Goal: Task Accomplishment & Management: Use online tool/utility

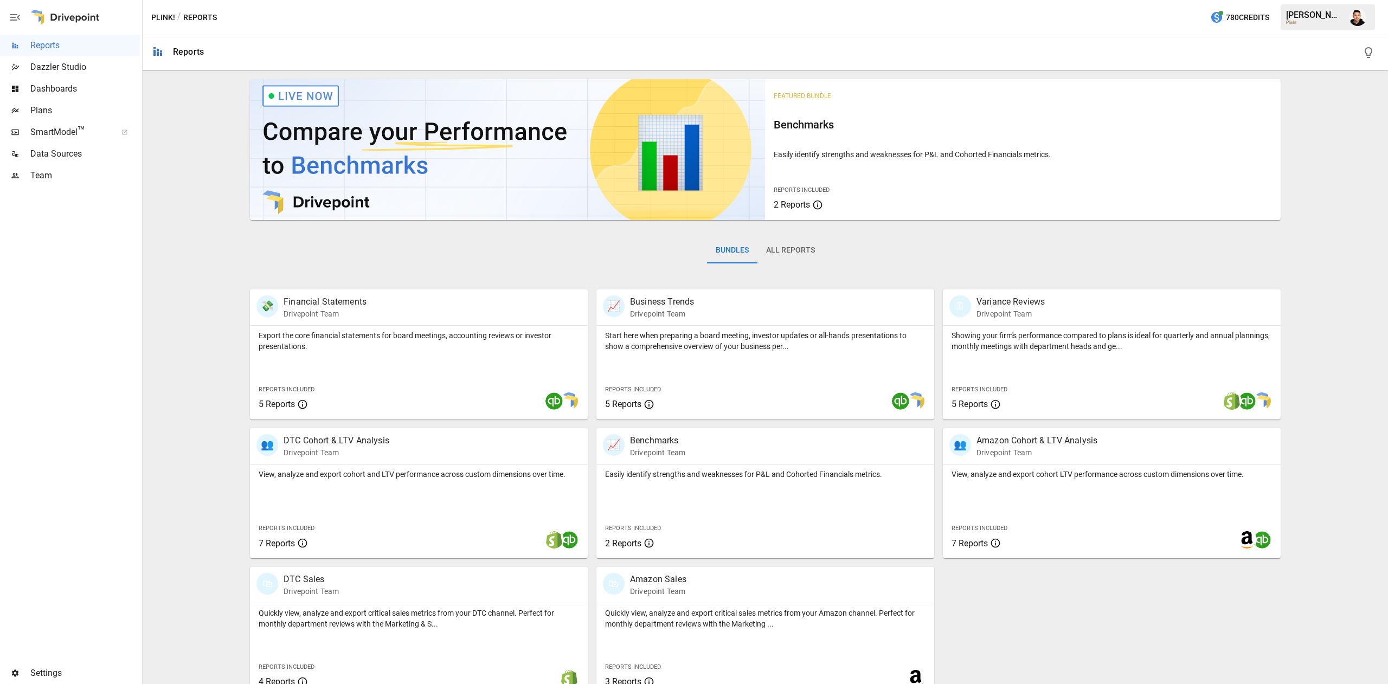
click at [50, 111] on span "Plans" at bounding box center [84, 110] width 109 height 13
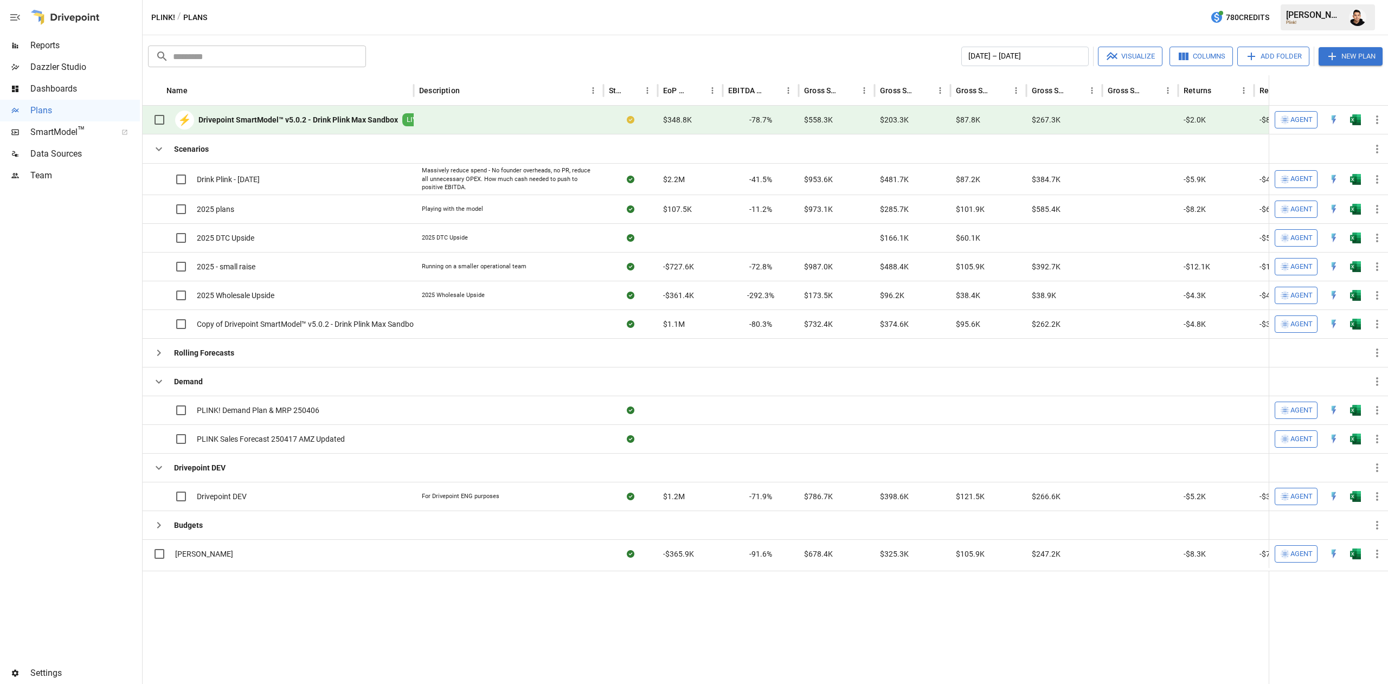
click at [1356, 118] on img "Open in Excel" at bounding box center [1355, 119] width 11 height 11
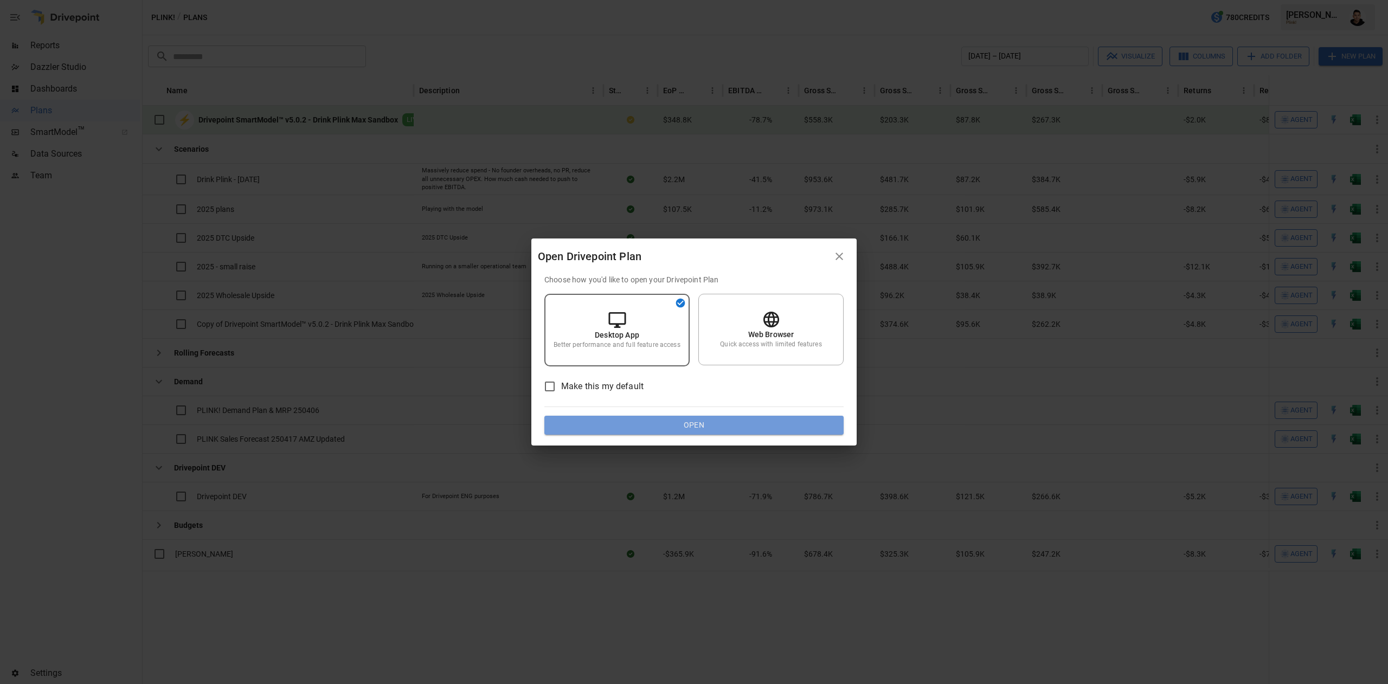
click at [790, 427] on button "Open" at bounding box center [693, 426] width 299 height 20
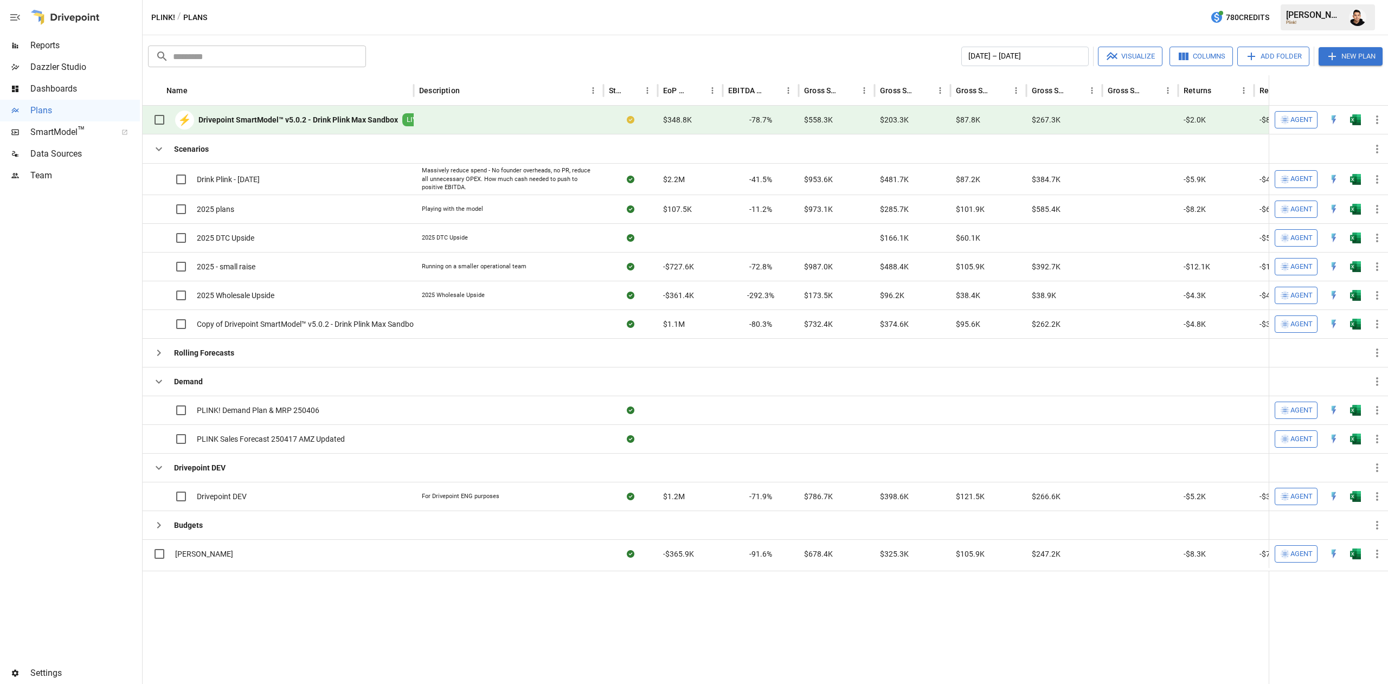
click at [1346, 20] on button "button" at bounding box center [1357, 17] width 30 height 30
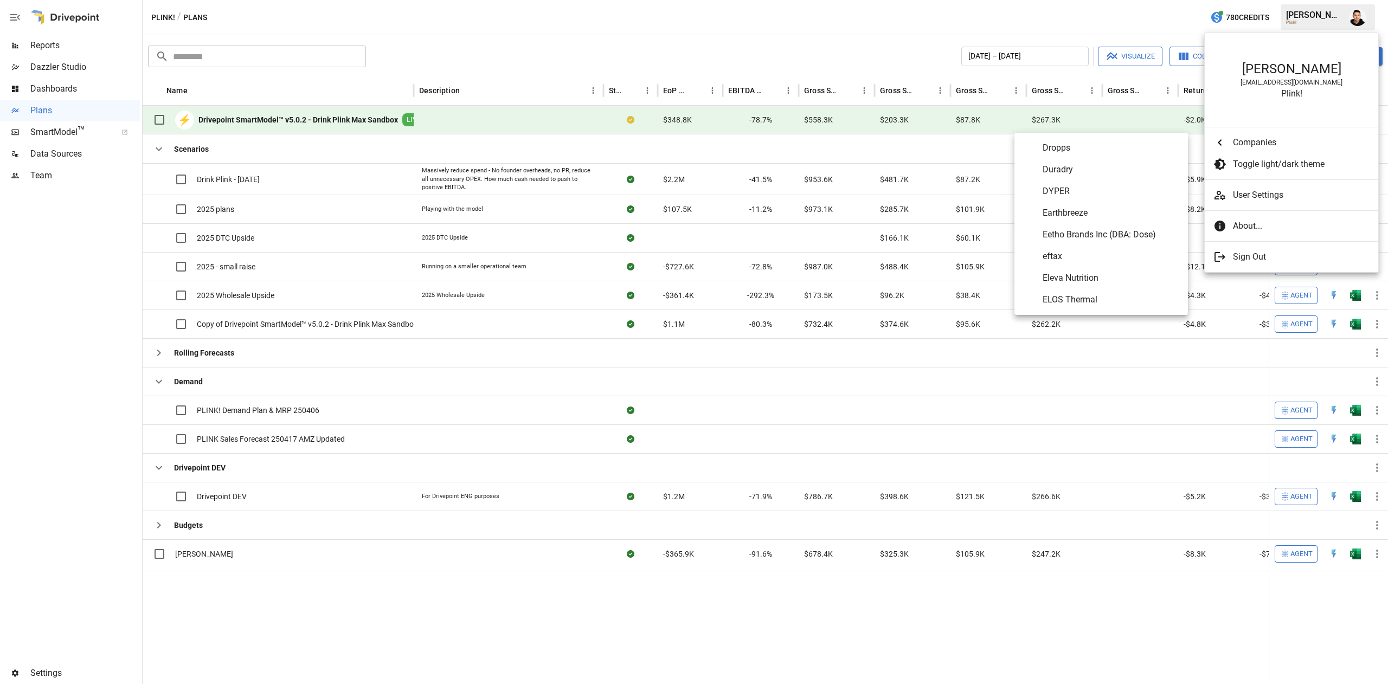
scroll to position [1724, 0]
click at [1084, 231] on li "Earthbreeze" at bounding box center [1100, 224] width 173 height 22
click at [1084, 231] on div "The Absorption Company [PERSON_NAME]'s Ice Cream AlexFlokTest Alloy Aloha Alps …" at bounding box center [1100, 223] width 173 height 173
